Goal: Register for event/course

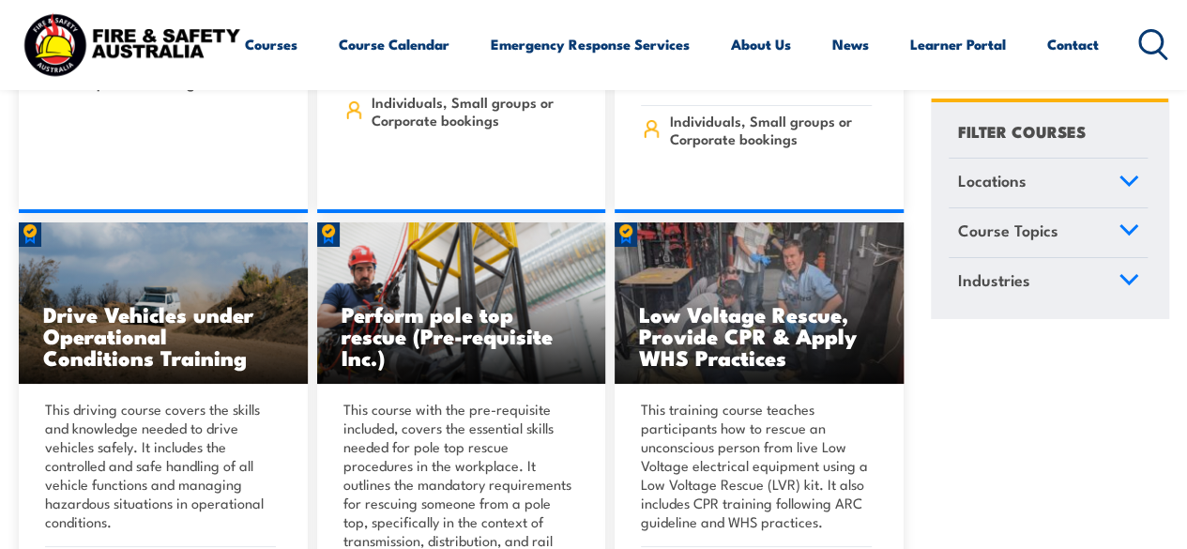
scroll to position [3371, 0]
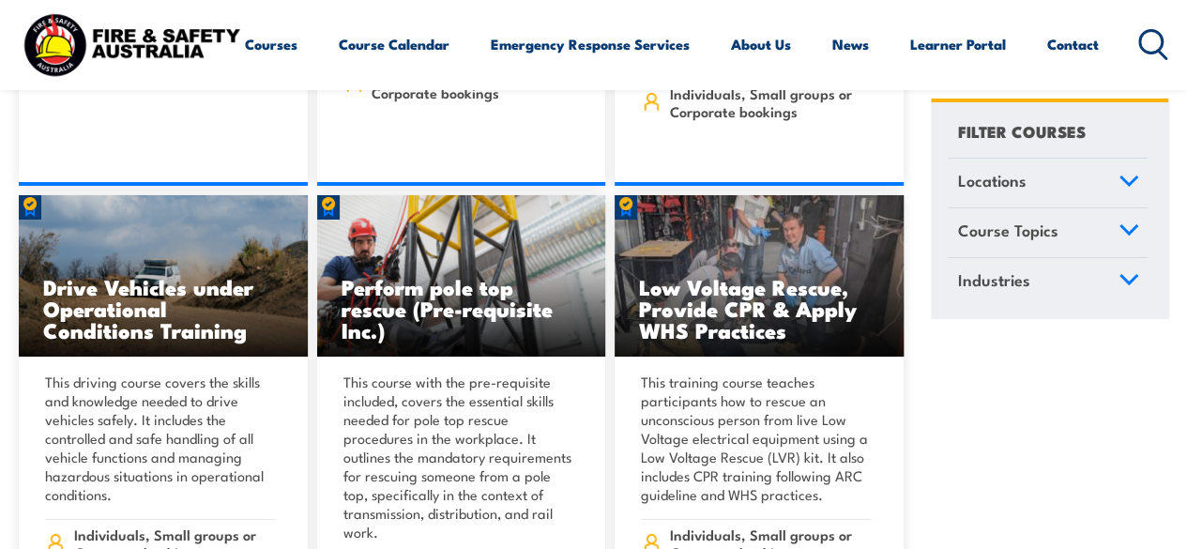
click at [1122, 174] on icon at bounding box center [1129, 180] width 21 height 13
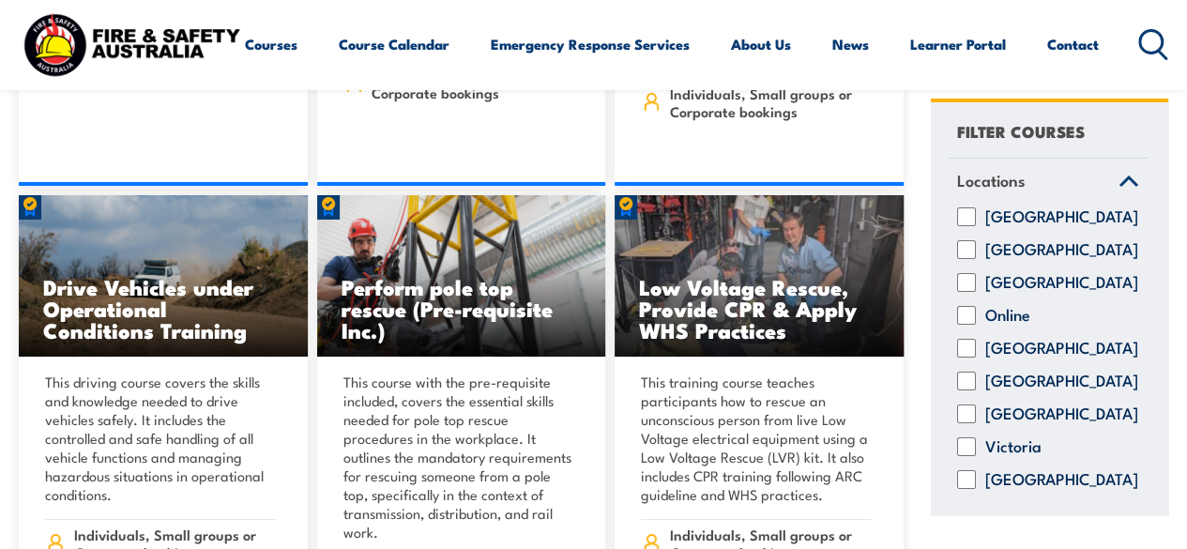
click at [966, 358] on input "Queensland" at bounding box center [966, 348] width 19 height 19
checkbox input "true"
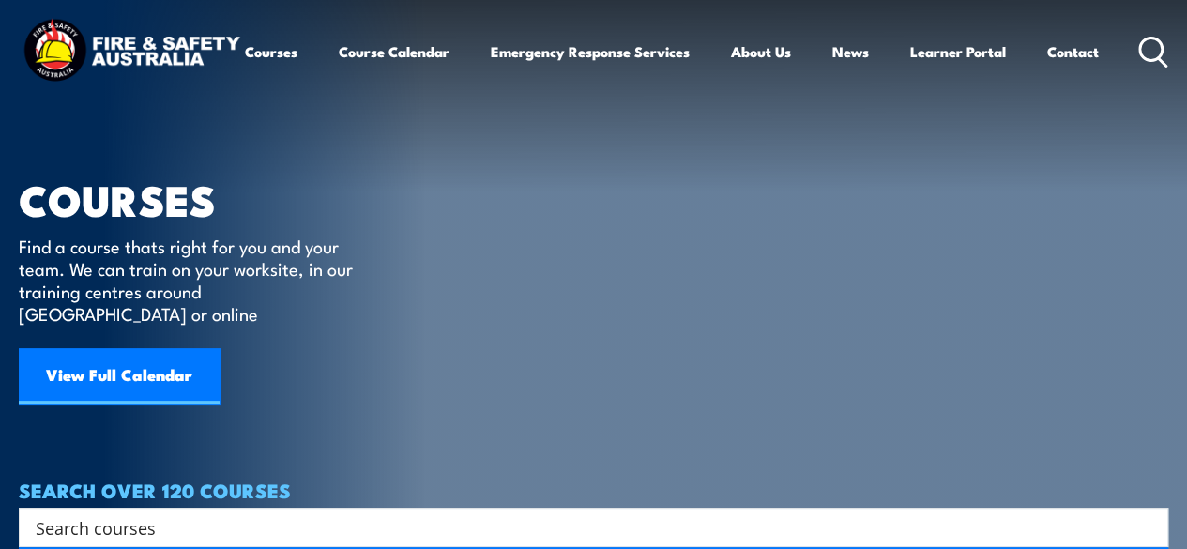
click at [577, 513] on input "Search input" at bounding box center [582, 527] width 1092 height 28
click at [1139, 68] on icon at bounding box center [1154, 52] width 30 height 31
click at [155, 350] on link "View Full Calendar" at bounding box center [119, 376] width 201 height 56
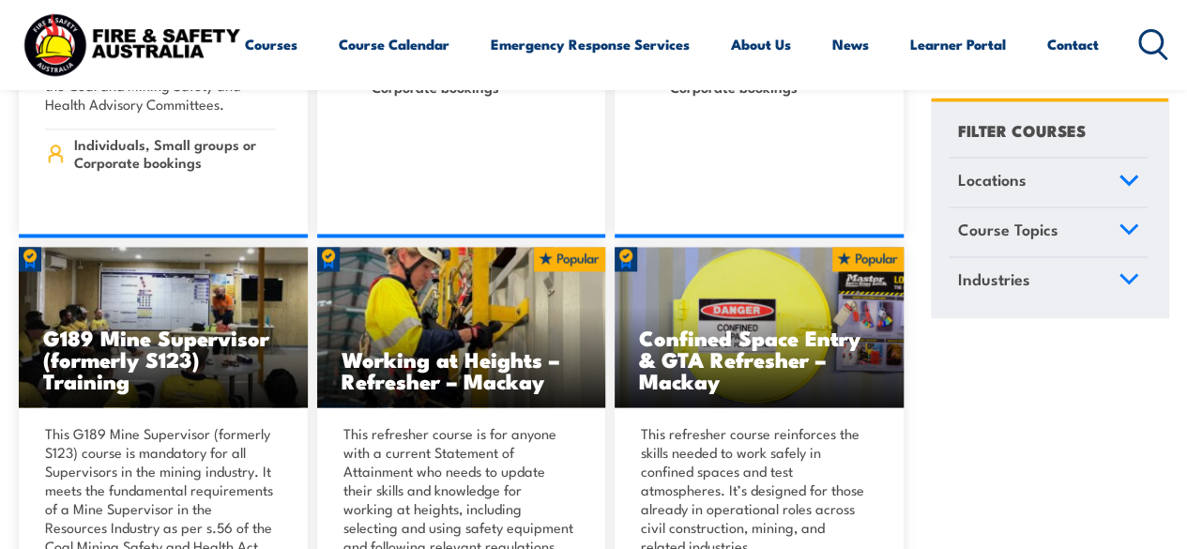
scroll to position [1506, 0]
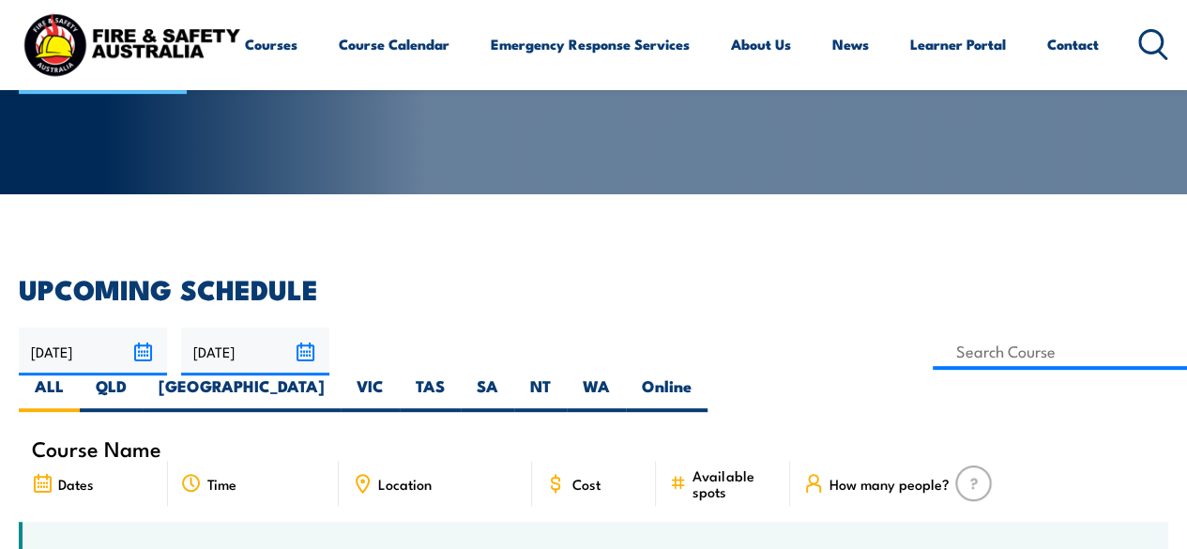
scroll to position [400, 0]
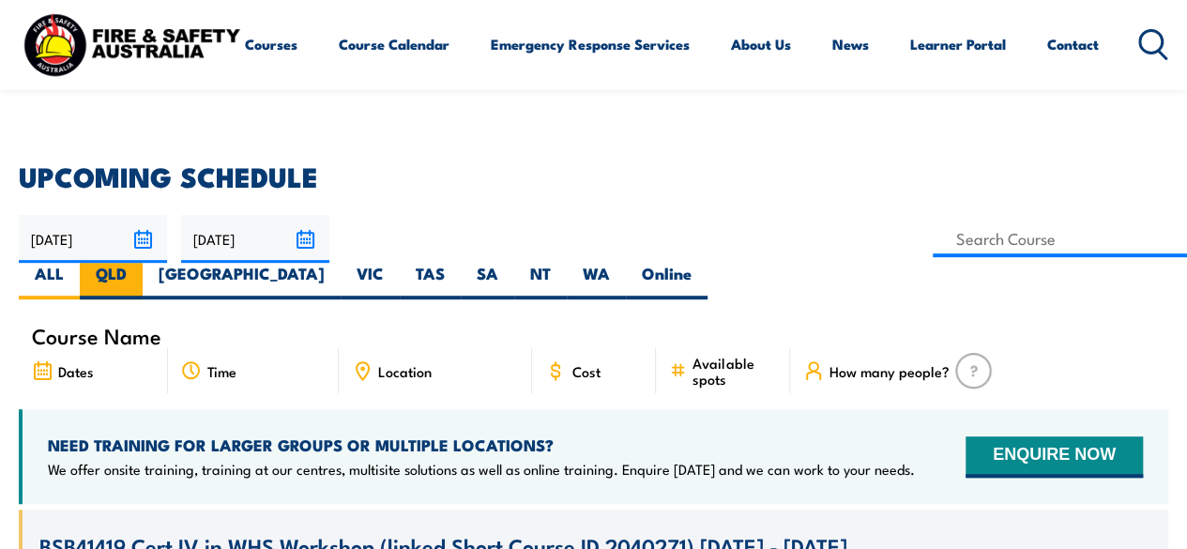
click at [143, 263] on label "QLD" at bounding box center [111, 281] width 63 height 37
click at [139, 263] on input "QLD" at bounding box center [133, 269] width 12 height 12
radio input "true"
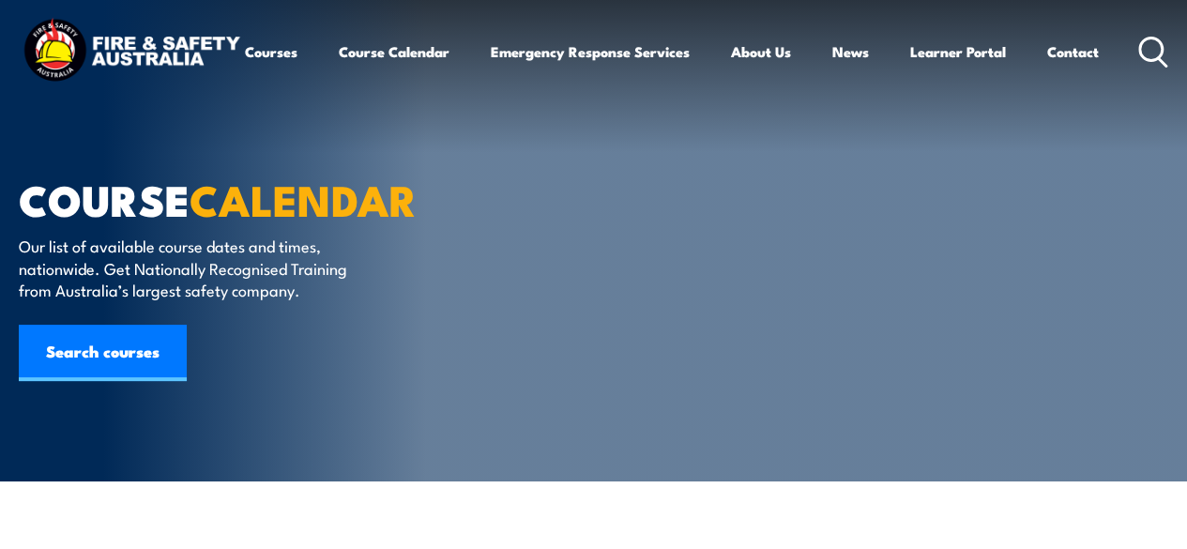
click at [1139, 68] on icon at bounding box center [1154, 52] width 30 height 31
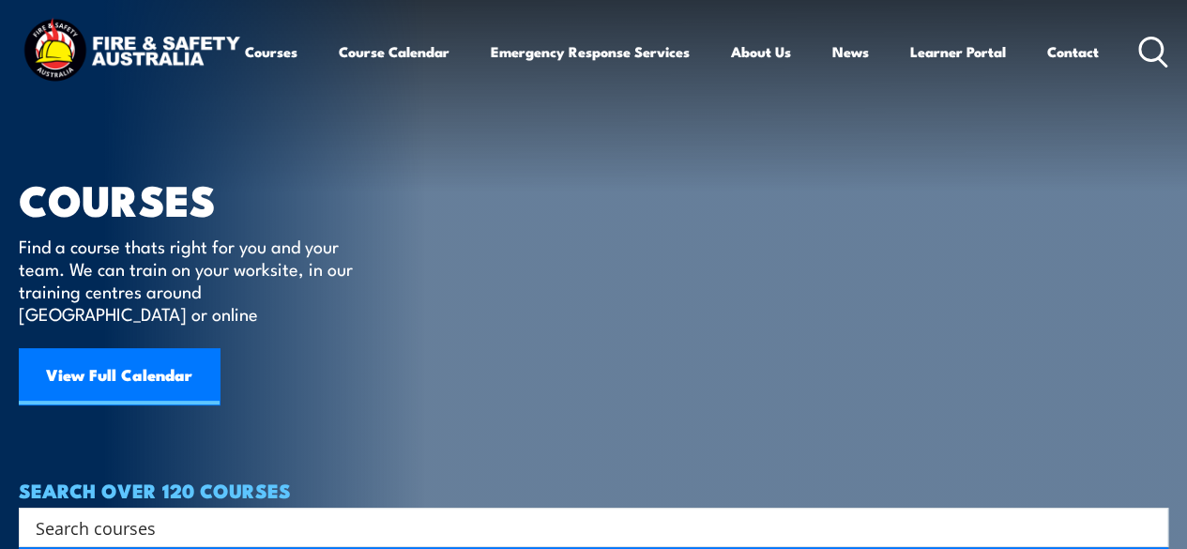
click at [546, 513] on input "Search input" at bounding box center [582, 527] width 1092 height 28
click at [546, 513] on input "l" at bounding box center [582, 527] width 1092 height 28
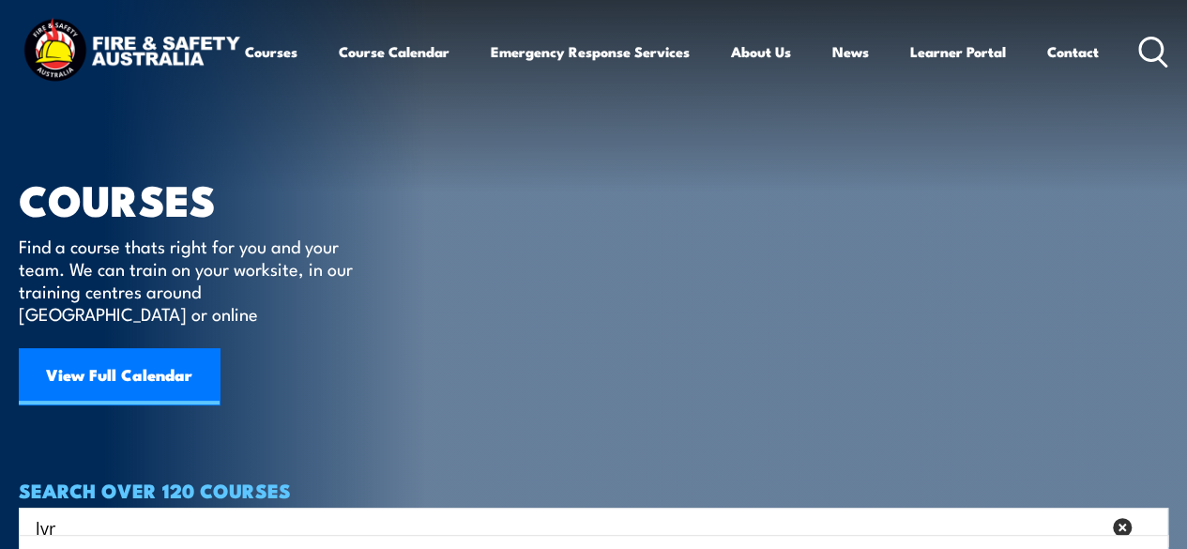
type input "lvr"
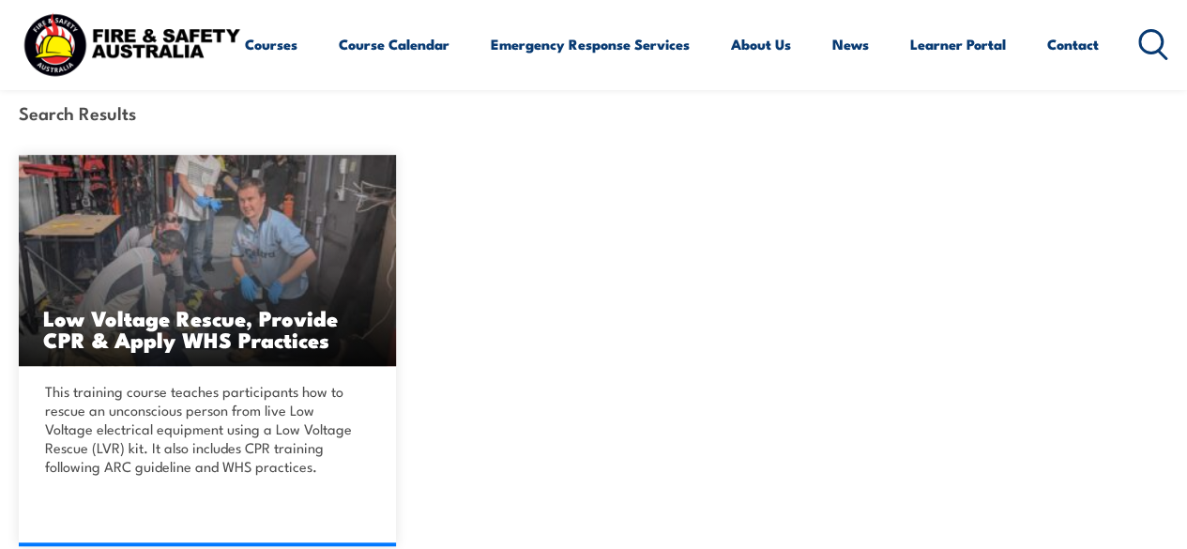
scroll to position [416, 0]
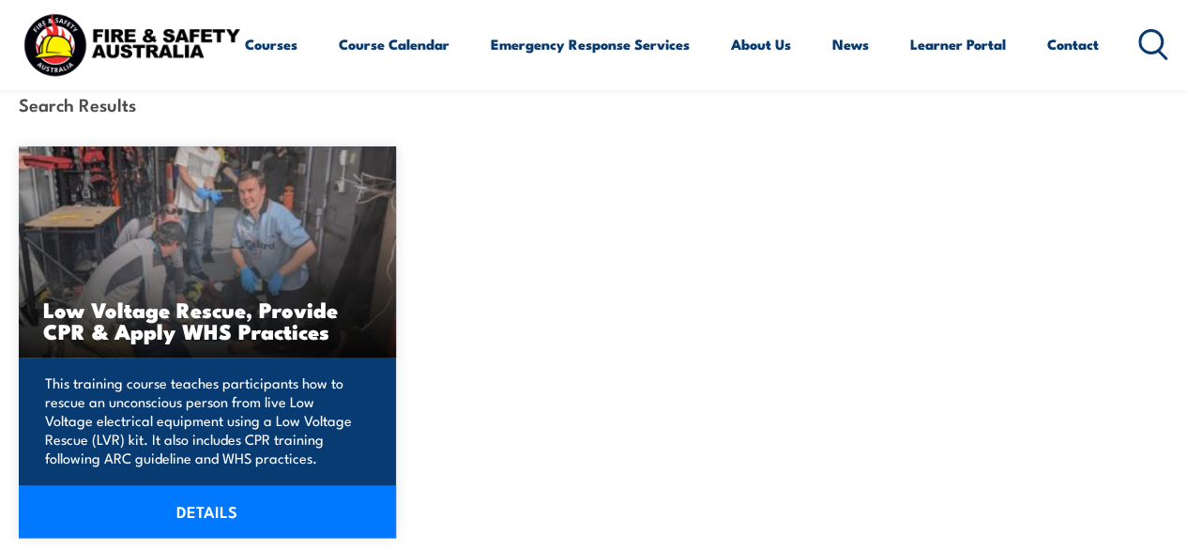
click at [206, 506] on link "DETAILS" at bounding box center [207, 511] width 377 height 53
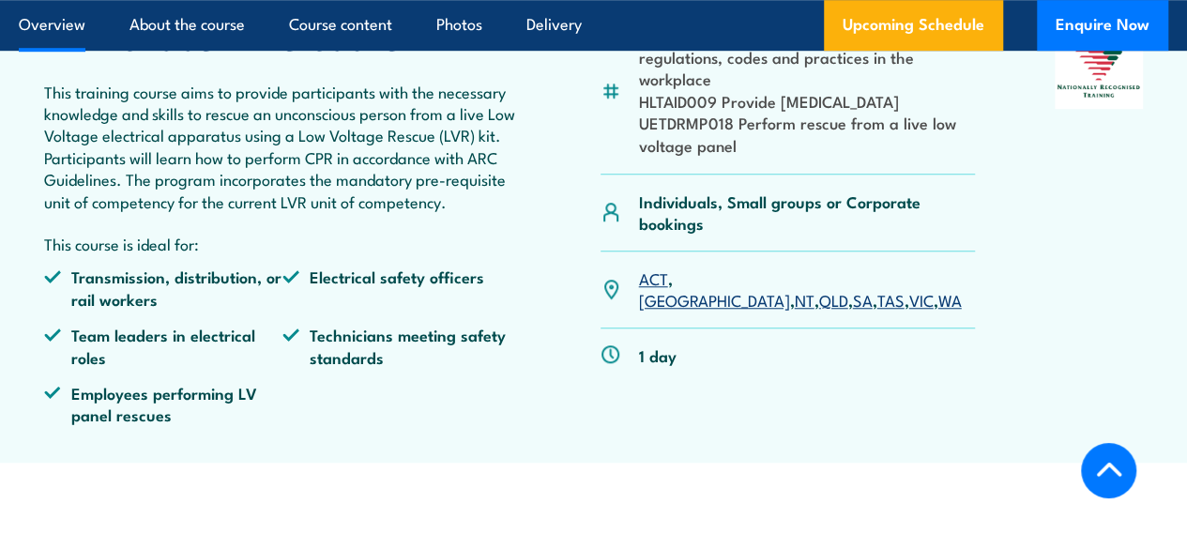
scroll to position [696, 0]
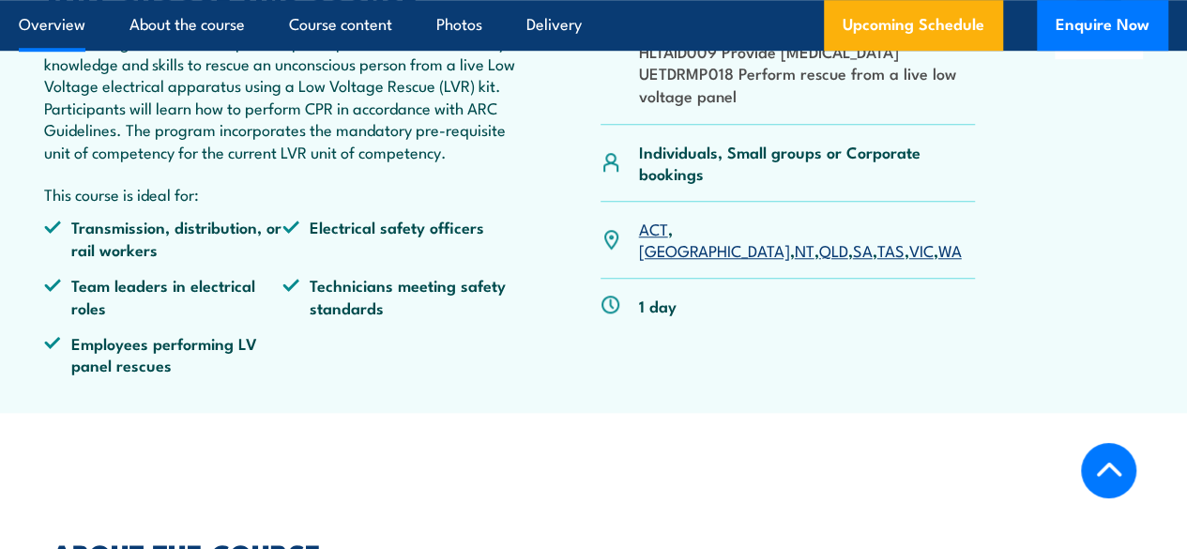
click at [819, 261] on link "QLD" at bounding box center [833, 249] width 29 height 23
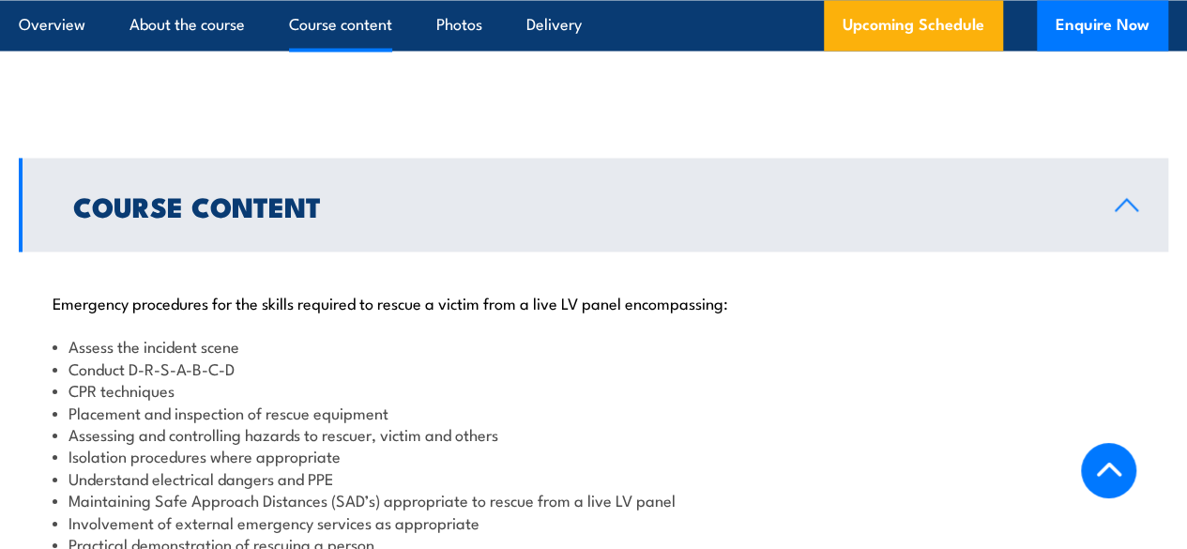
scroll to position [1560, 0]
